Goal: Information Seeking & Learning: Compare options

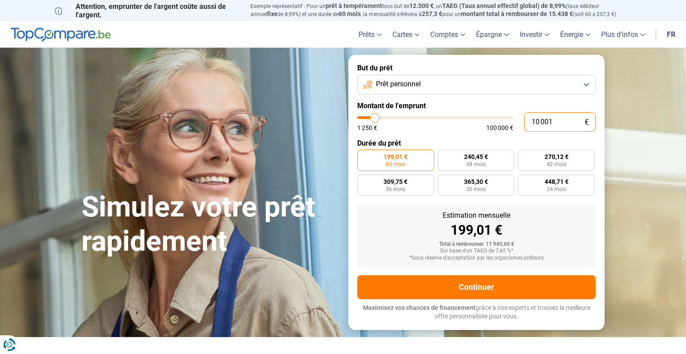
drag, startPoint x: 558, startPoint y: 121, endPoint x: 510, endPoint y: 122, distance: 48.1
click at [511, 122] on div "10 001 € 1 250 € 100 000 €" at bounding box center [476, 122] width 239 height 20
type input "10000"
radio input "true"
type input "4"
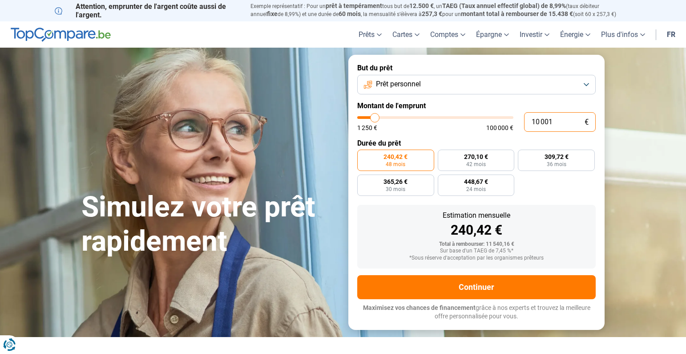
type input "1250"
type input "45"
type input "1250"
type input "450"
type input "1250"
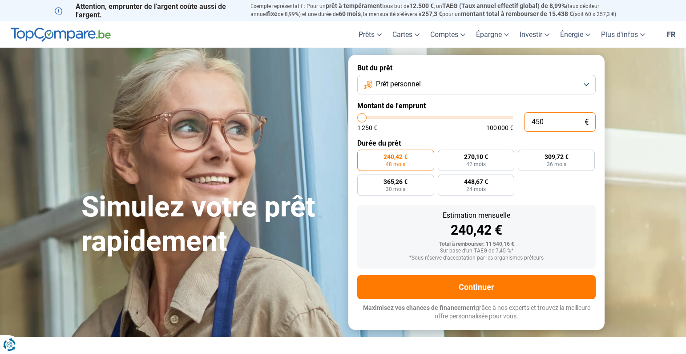
type input "4 500"
type input "4500"
type input "45 000"
type input "45000"
radio input "false"
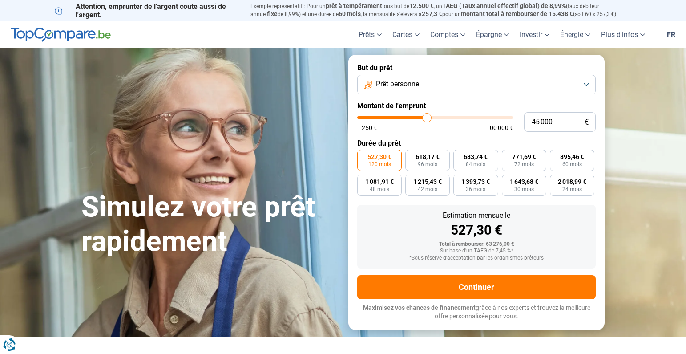
type input "45 250"
type input "45250"
type input "45 750"
type input "45750"
type input "46 250"
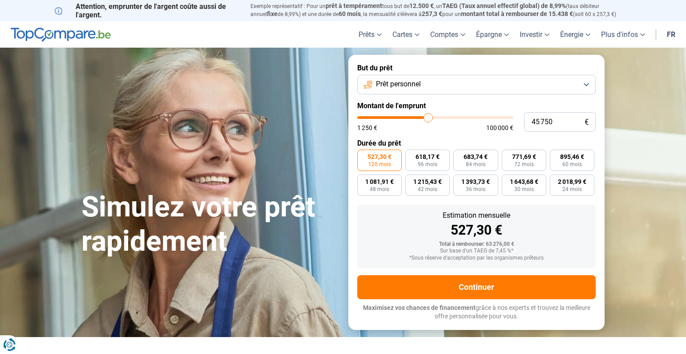
type input "46250"
type input "47 250"
type input "47250"
type input "48 000"
type input "48000"
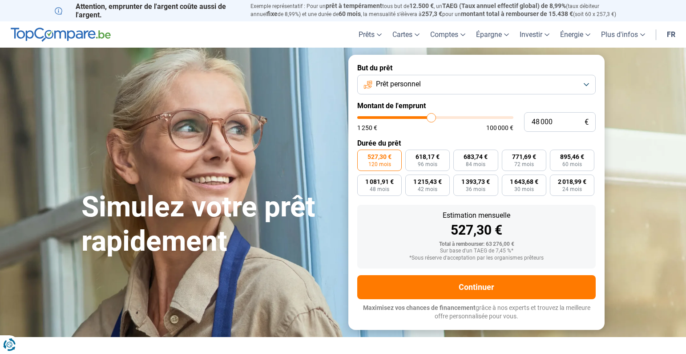
type input "48 250"
type input "48250"
type input "48 750"
type input "48750"
type input "49 000"
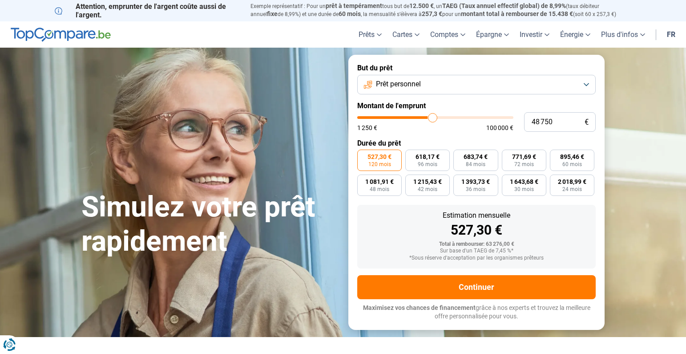
type input "49000"
type input "49 250"
type input "49250"
type input "50 500"
type input "50500"
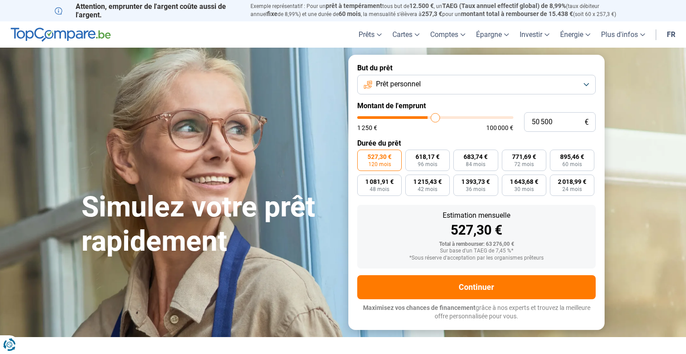
type input "51 250"
type input "51250"
type input "52 500"
type input "52500"
type input "53 250"
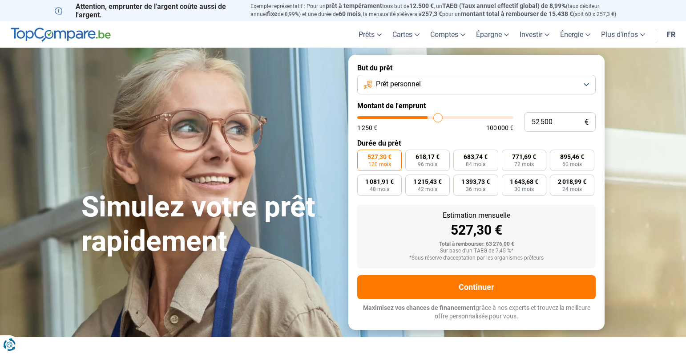
type input "53250"
type input "54 250"
type input "54250"
type input "55 500"
type input "55500"
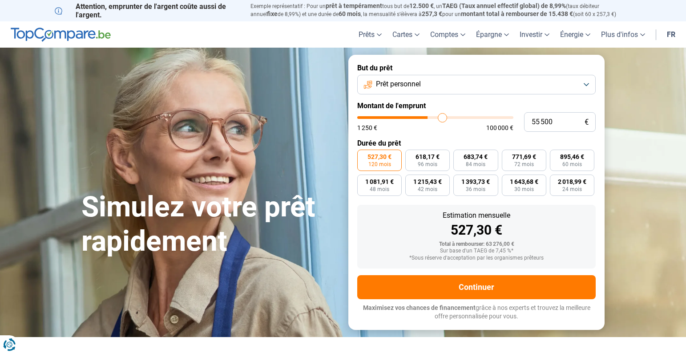
type input "56 750"
type input "56750"
type input "57 750"
type input "57750"
type input "58 250"
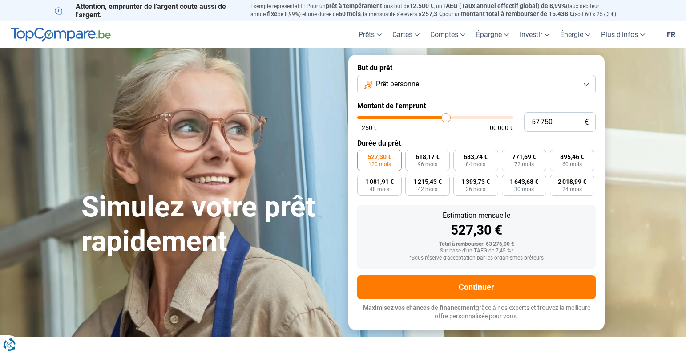
type input "58250"
type input "58 500"
type input "58500"
type input "61 500"
type input "61500"
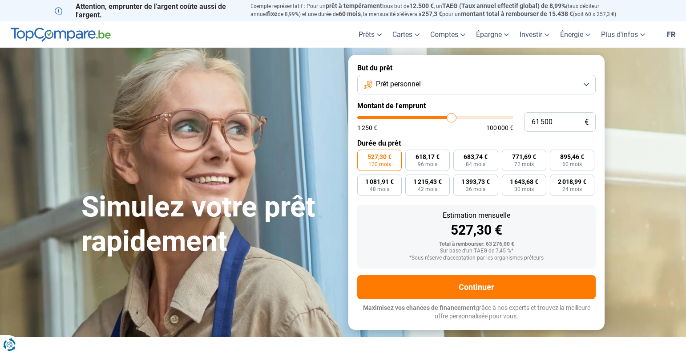
type input "62 750"
type input "62750"
type input "63 000"
type input "63000"
type input "64 250"
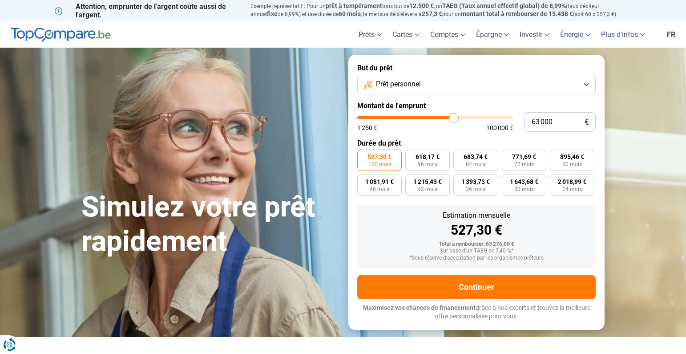
type input "64250"
type input "64 500"
type input "64500"
type input "63 500"
type input "63500"
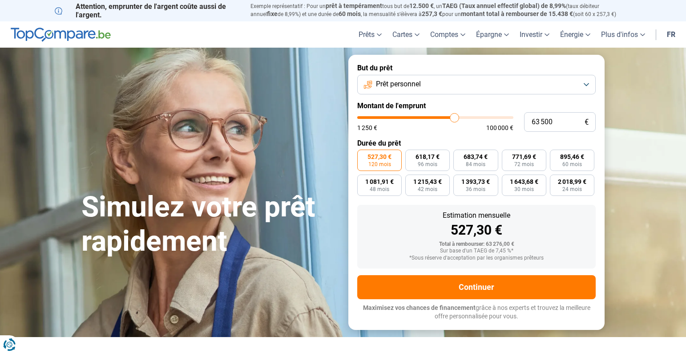
type input "62 750"
drag, startPoint x: 428, startPoint y: 118, endPoint x: 454, endPoint y: 119, distance: 25.9
type input "62750"
click at [454, 119] on input "range" at bounding box center [435, 117] width 156 height 3
type input "62 500"
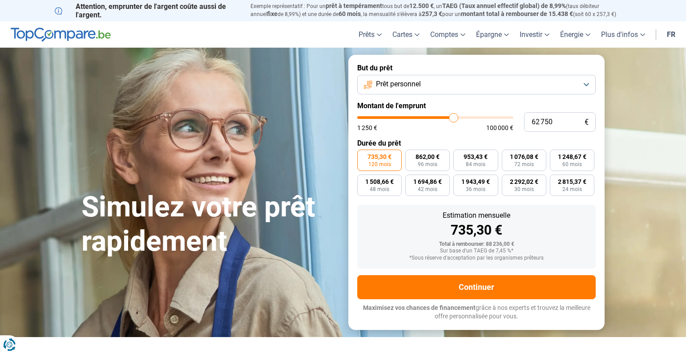
type input "62500"
type input "60 000"
type input "60000"
type input "56 750"
type input "56750"
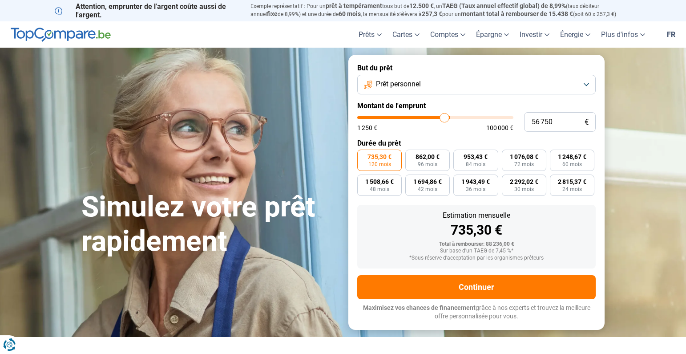
type input "52 500"
type input "52500"
type input "46 250"
type input "46250"
type input "41 750"
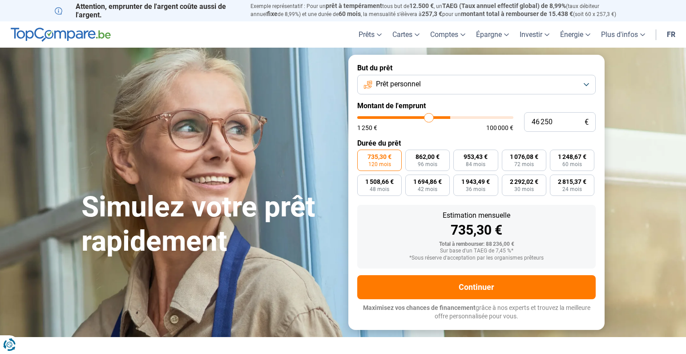
type input "41750"
type input "36 250"
type input "36250"
type input "31 750"
type input "31750"
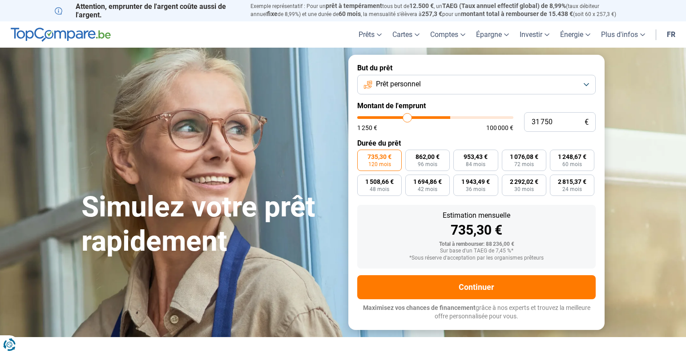
type input "28 750"
type input "28750"
type input "26 750"
type input "26750"
type input "25 000"
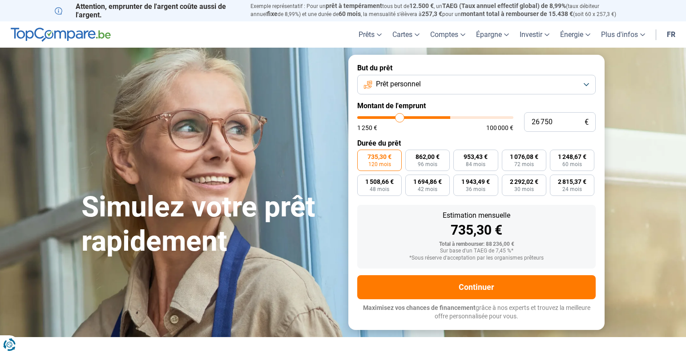
type input "25000"
type input "22 250"
type input "22250"
type input "18 250"
type input "18250"
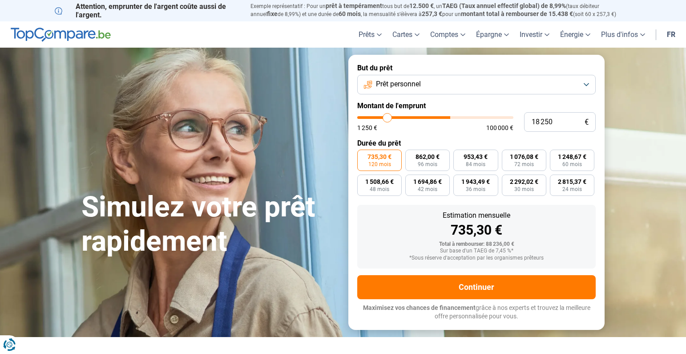
type input "14 000"
type input "14000"
type input "8 000"
type input "8000"
type input "4 000"
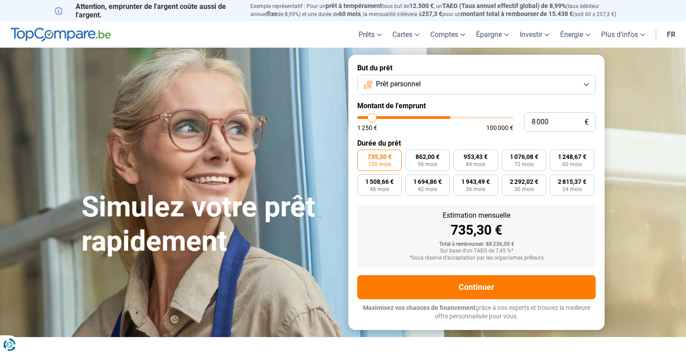
type input "4000"
type input "1 750"
type input "1750"
type input "1 250"
type input "1250"
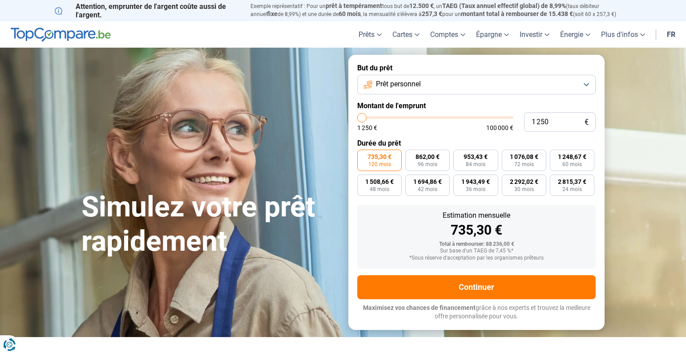
type input "2 750"
type input "2750"
type input "6 250"
type input "6250"
type input "8 500"
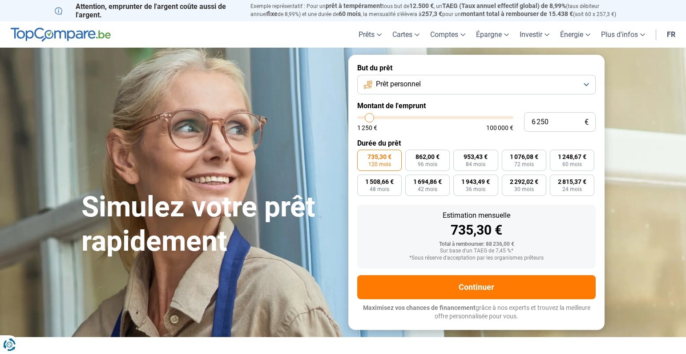
type input "8500"
type input "9 250"
type input "9250"
type input "9 750"
type input "9750"
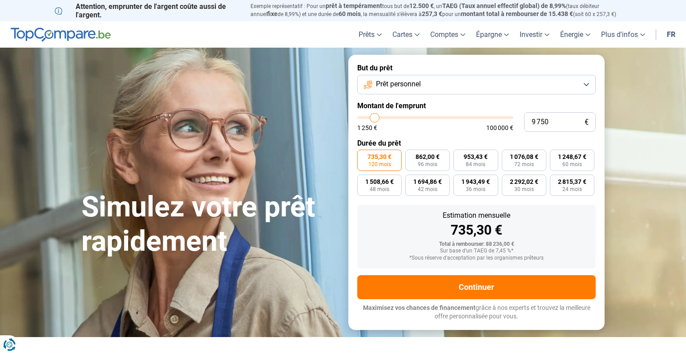
type input "10 250"
type input "10250"
type input "11 000"
type input "11000"
type input "11 500"
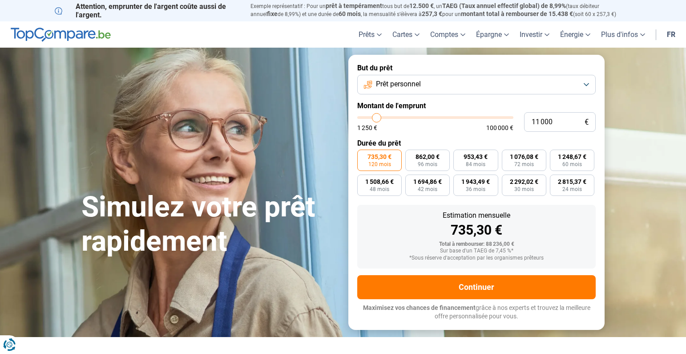
type input "11500"
type input "12 500"
type input "12500"
type input "13 750"
type input "13750"
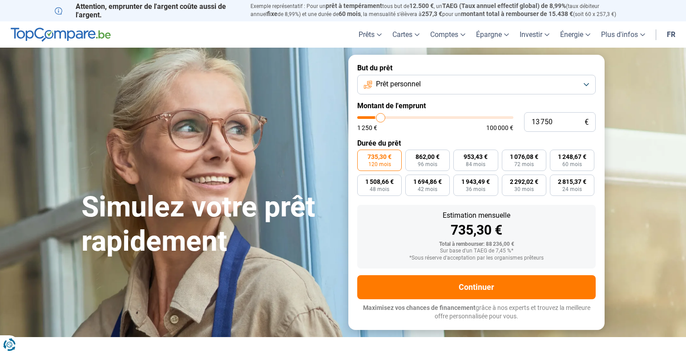
type input "15 500"
type input "15500"
type input "17 500"
type input "17500"
type input "20 750"
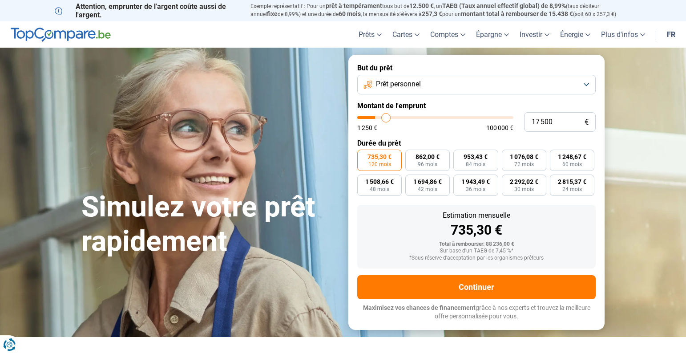
type input "20750"
type input "22 250"
type input "22250"
type input "22 000"
type input "22000"
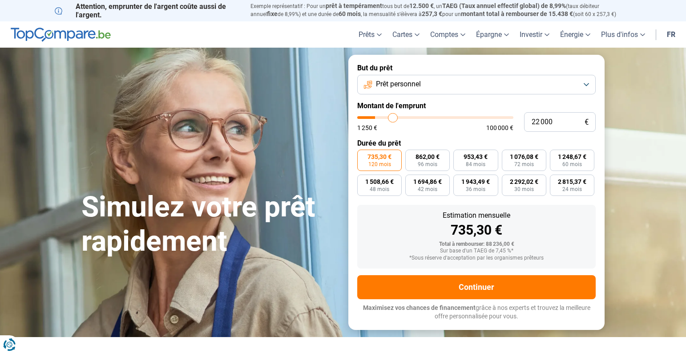
type input "21 500"
type input "21500"
type input "21 000"
type input "21000"
type input "20 500"
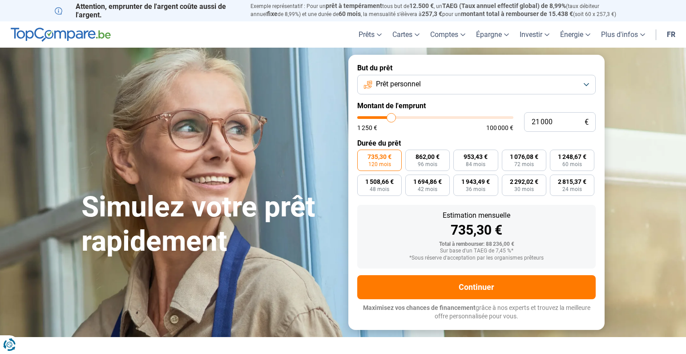
type input "20500"
type input "20 250"
type input "20250"
type input "20 500"
type input "20500"
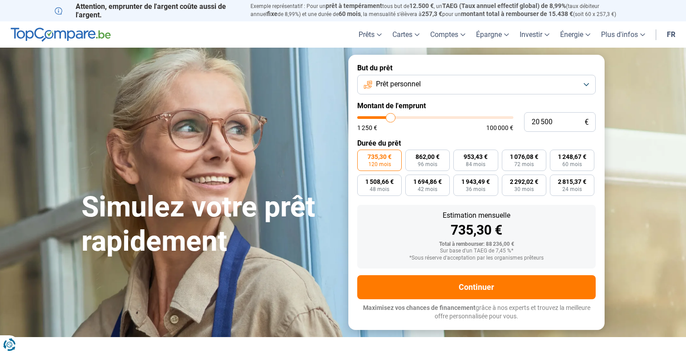
type input "21 000"
type input "21000"
type input "21 500"
type input "21500"
type input "20 750"
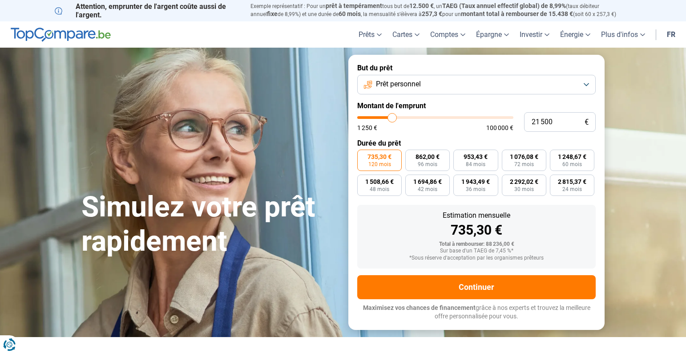
type input "20750"
type input "20 250"
type input "20250"
type input "20 000"
drag, startPoint x: 450, startPoint y: 118, endPoint x: 390, endPoint y: 123, distance: 59.8
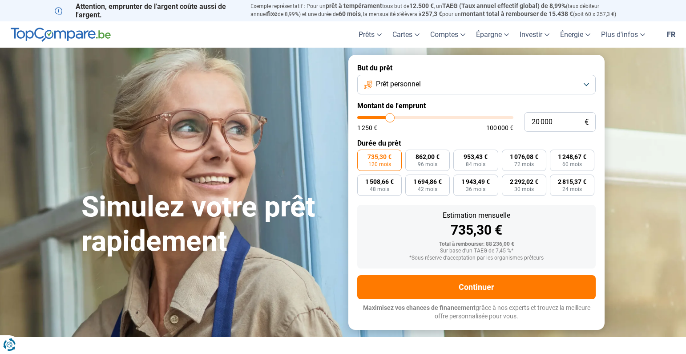
type input "20000"
click at [390, 123] on div "1 250 € 100 000 €" at bounding box center [435, 123] width 156 height 15
radio input "true"
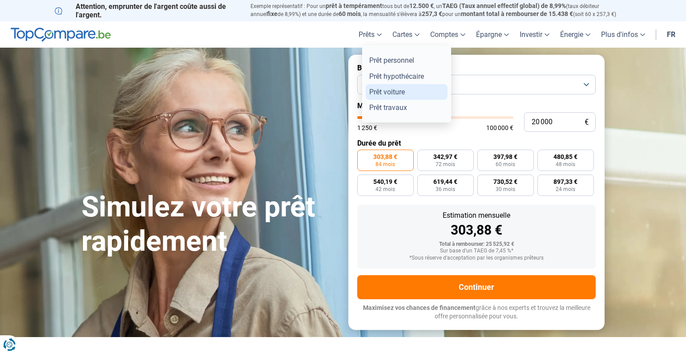
click at [389, 91] on link "Prêt voiture" at bounding box center [407, 92] width 82 height 16
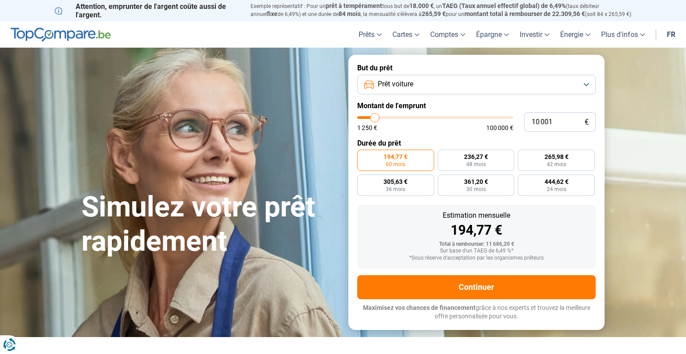
type input "8 250"
type input "8250"
type input "8 750"
type input "8750"
type input "10 500"
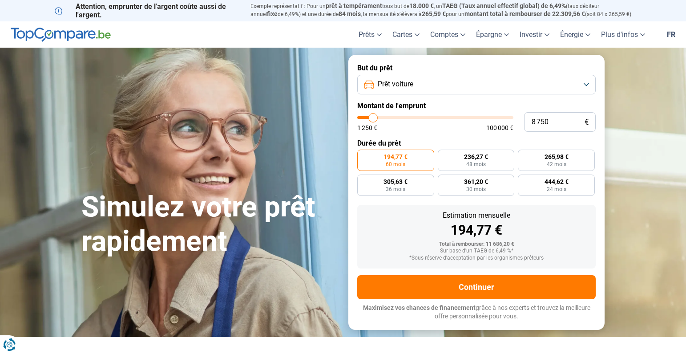
type input "10500"
type input "12 750"
type input "12750"
type input "15 000"
type input "15000"
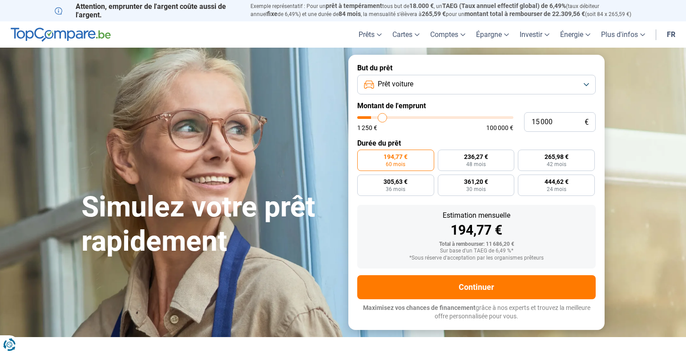
type input "16 250"
type input "16250"
type input "16 750"
type input "16750"
type input "17 000"
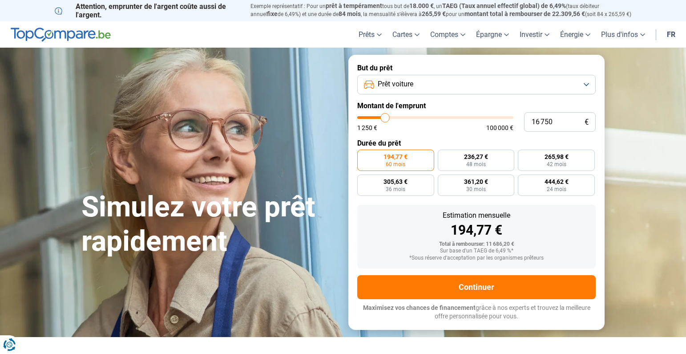
type input "17000"
type input "17 250"
type input "17250"
type input "17 750"
type input "17750"
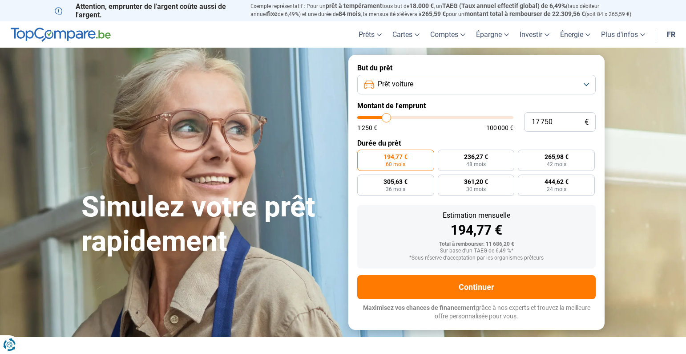
type input "18 000"
type input "18000"
type input "18 500"
type input "18500"
type input "19 250"
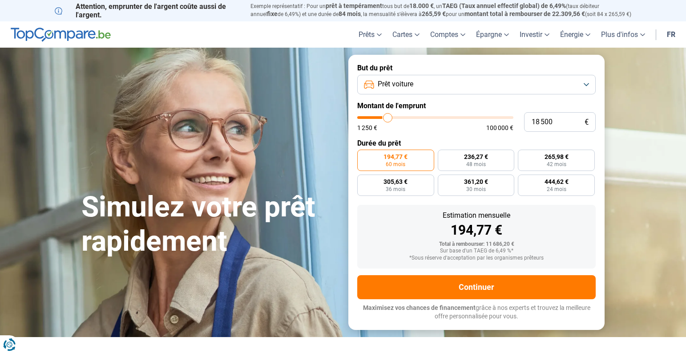
type input "19250"
type input "20 000"
type input "20000"
type input "20 750"
type input "20750"
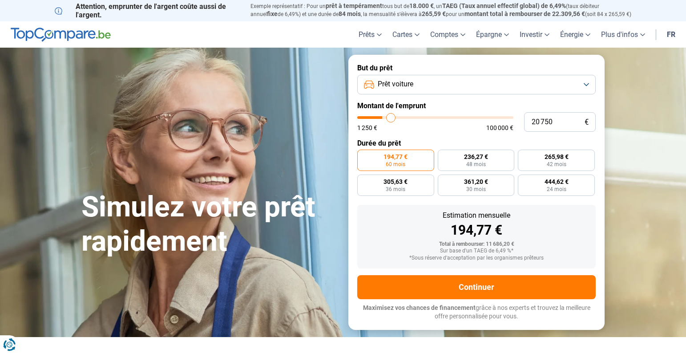
type input "21 000"
type input "21000"
type input "21 250"
type input "21250"
type input "22 000"
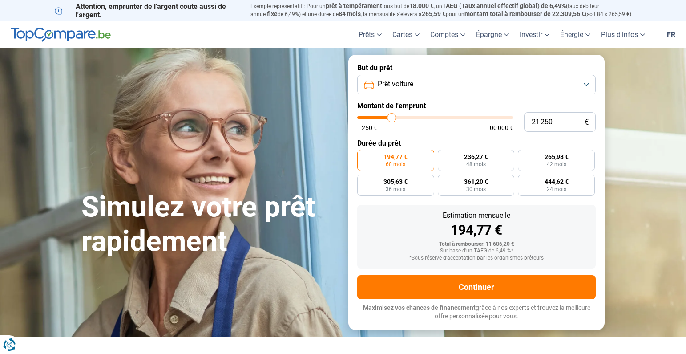
type input "22000"
type input "22 250"
type input "22250"
type input "22 500"
type input "22500"
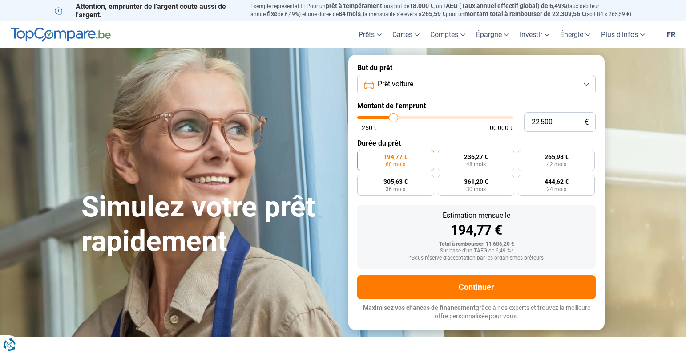
type input "23 500"
type input "23500"
type input "24 500"
type input "24500"
type input "25 750"
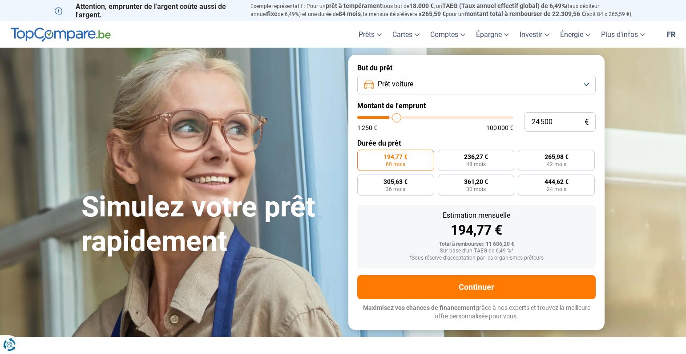
type input "25750"
type input "26 500"
type input "26500"
type input "26 750"
type input "26750"
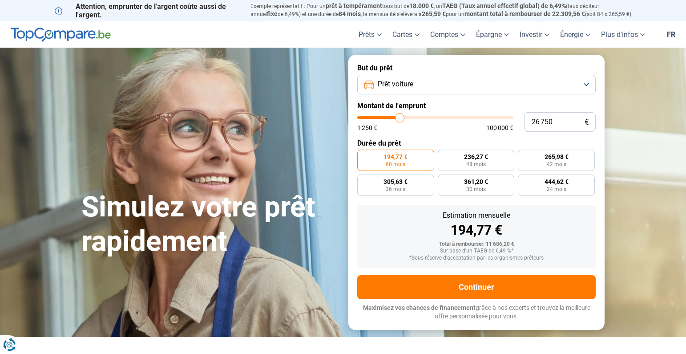
type input "27 000"
type input "27000"
type input "27 500"
type input "27500"
type input "28 250"
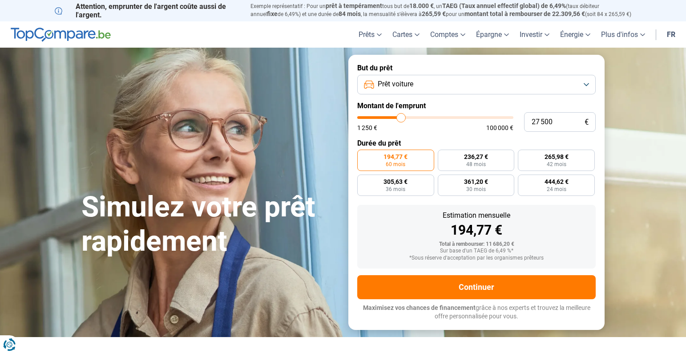
type input "28250"
type input "28 750"
type input "28750"
type input "29 500"
type input "29500"
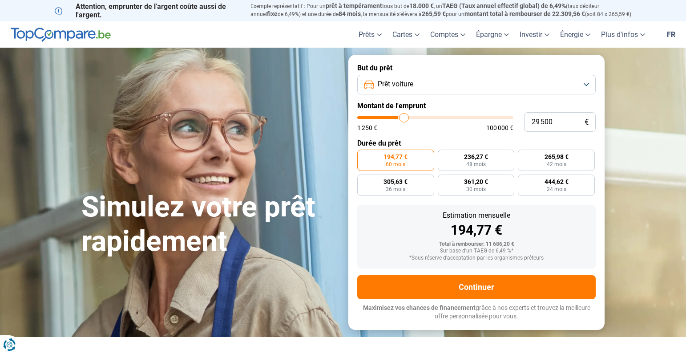
type input "29 750"
type input "29750"
type input "30 500"
type input "30500"
type input "31 250"
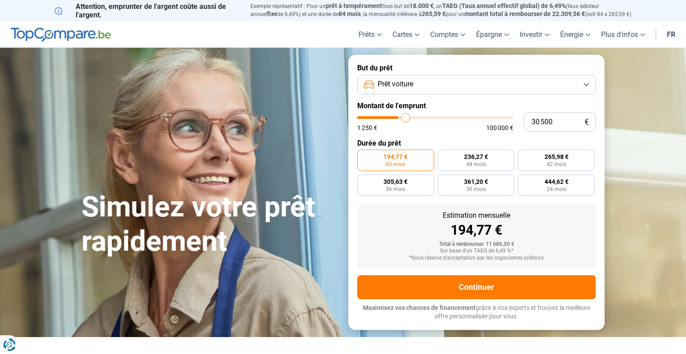
type input "31250"
type input "31 500"
type input "31500"
type input "31 750"
type input "31750"
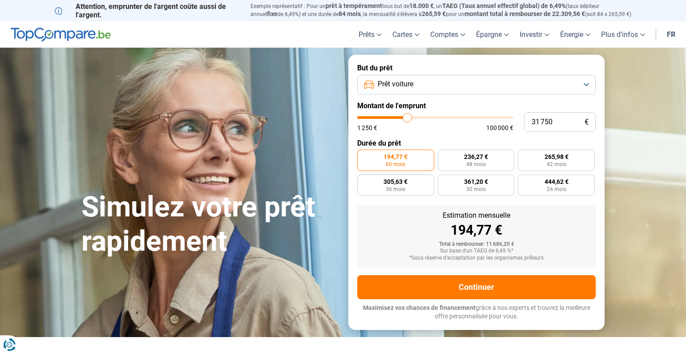
type input "33 000"
type input "33000"
type input "35 500"
type input "35500"
type input "37 000"
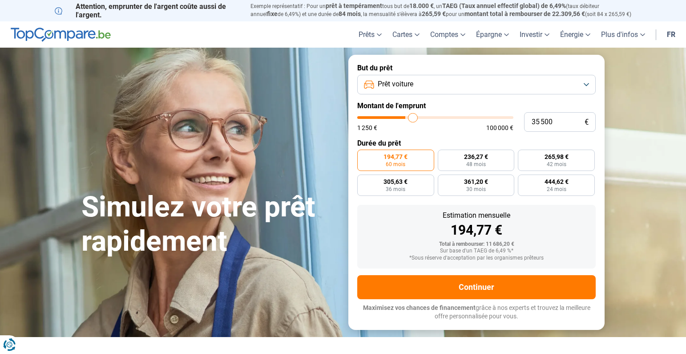
type input "37000"
type input "38 000"
type input "38000"
type input "38 500"
type input "38500"
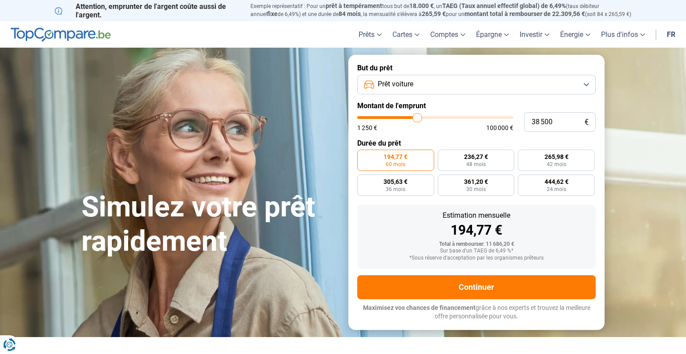
type input "40 000"
type input "40000"
type input "41 500"
type input "41500"
type input "43 250"
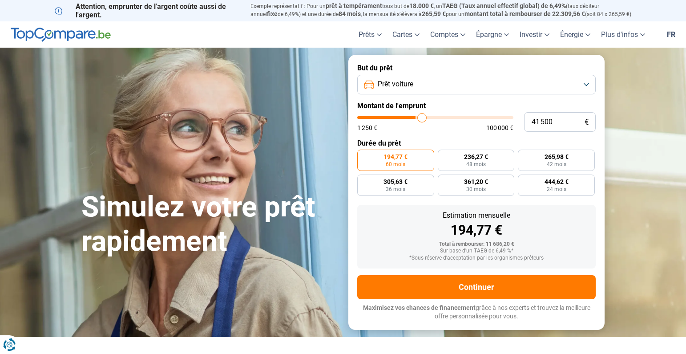
type input "43250"
type input "44 250"
drag, startPoint x: 373, startPoint y: 116, endPoint x: 426, endPoint y: 119, distance: 53.1
type input "44250"
click at [426, 119] on input "range" at bounding box center [435, 117] width 156 height 3
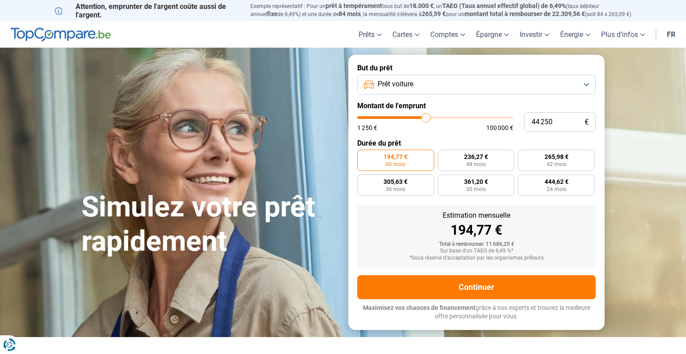
radio input "false"
